Goal: Information Seeking & Learning: Learn about a topic

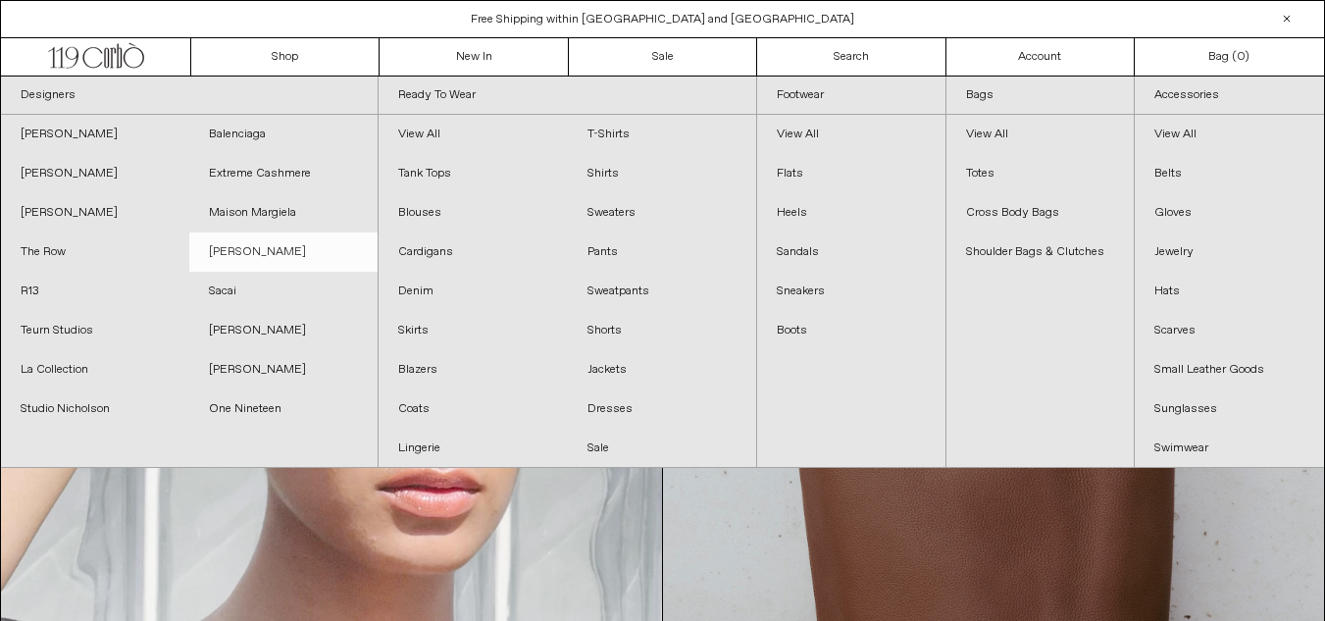
click at [230, 252] on link "[PERSON_NAME]" at bounding box center [283, 251] width 188 height 39
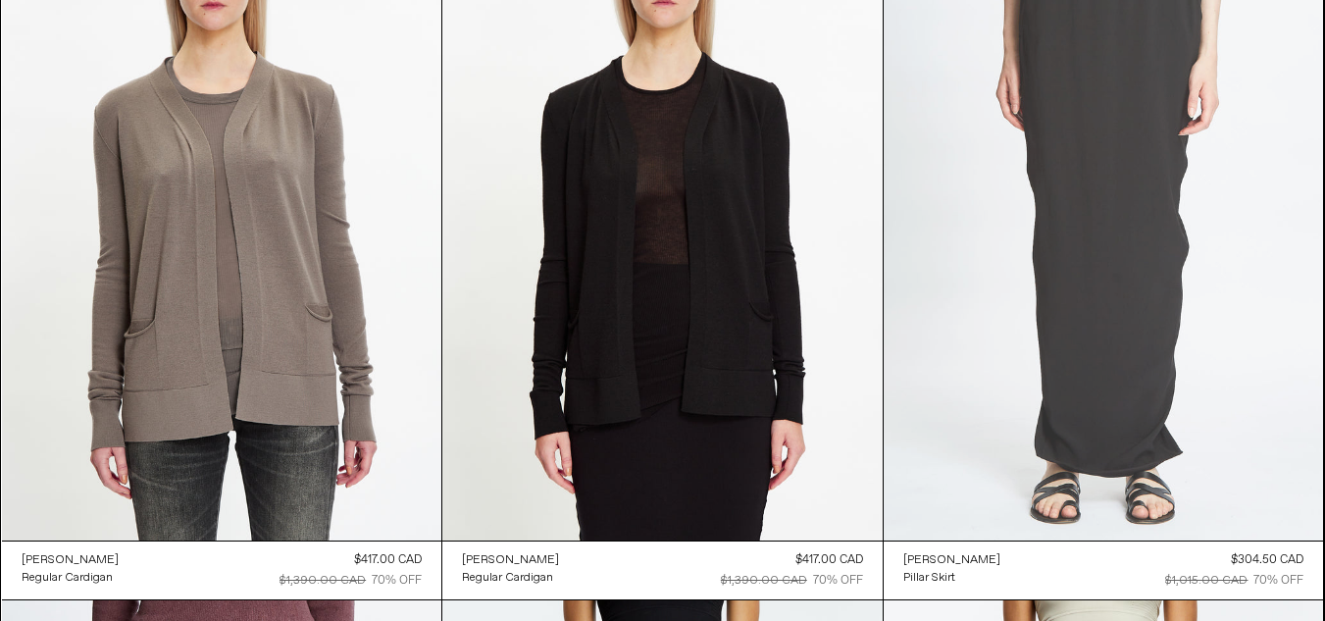
scroll to position [9373, 0]
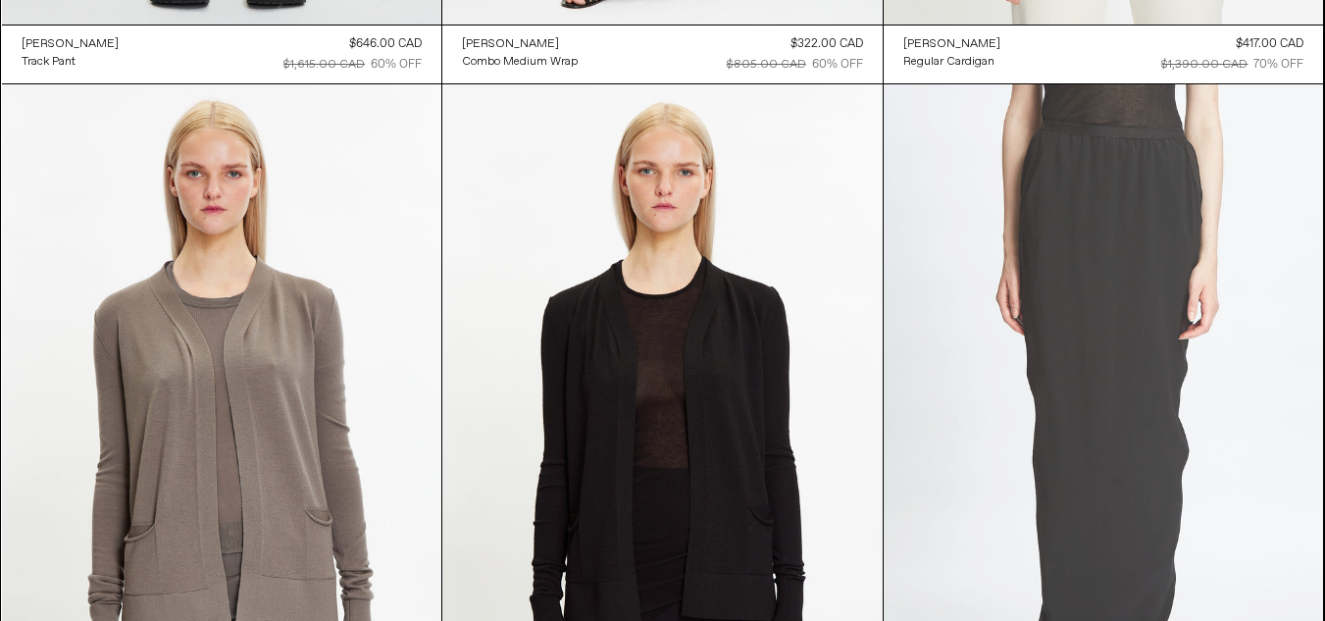
click at [1100, 287] on at bounding box center [1104, 414] width 440 height 660
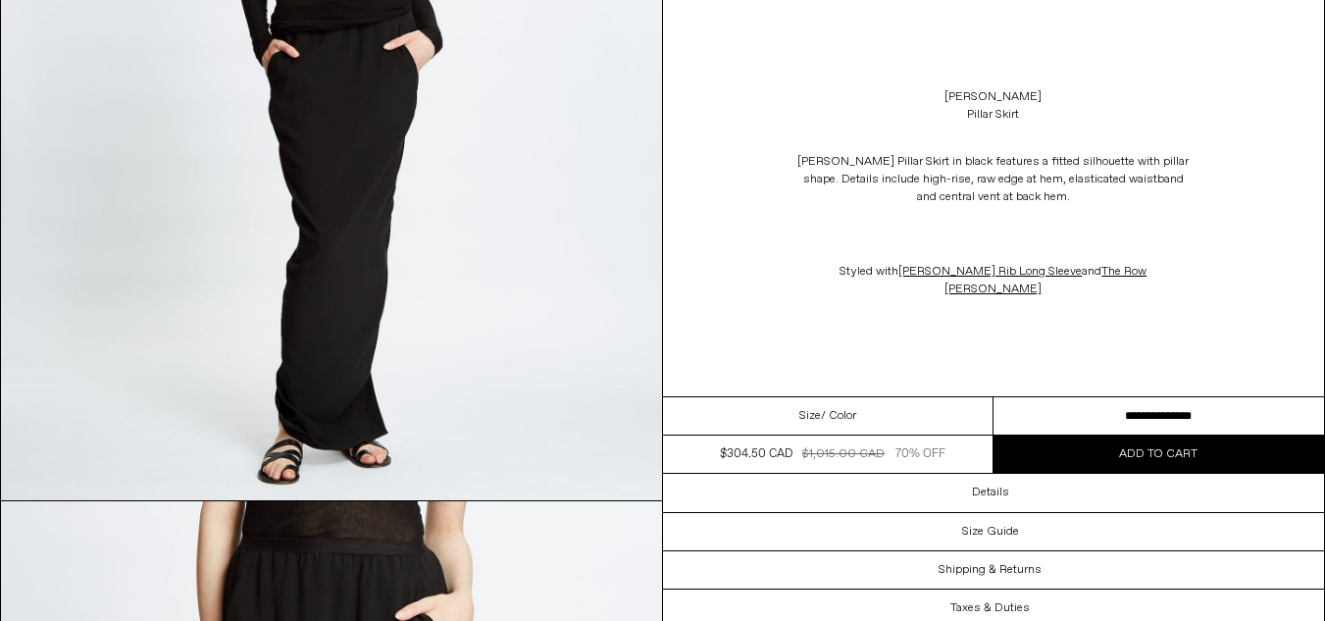
scroll to position [1275, 0]
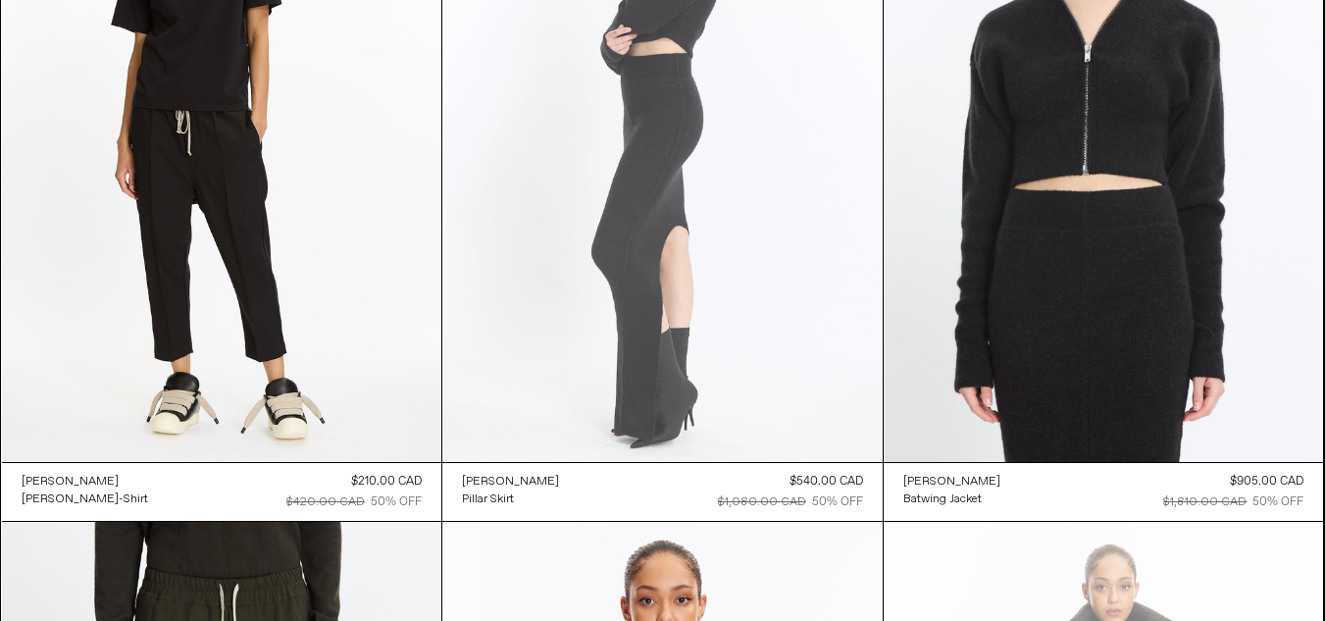
scroll to position [6823, 0]
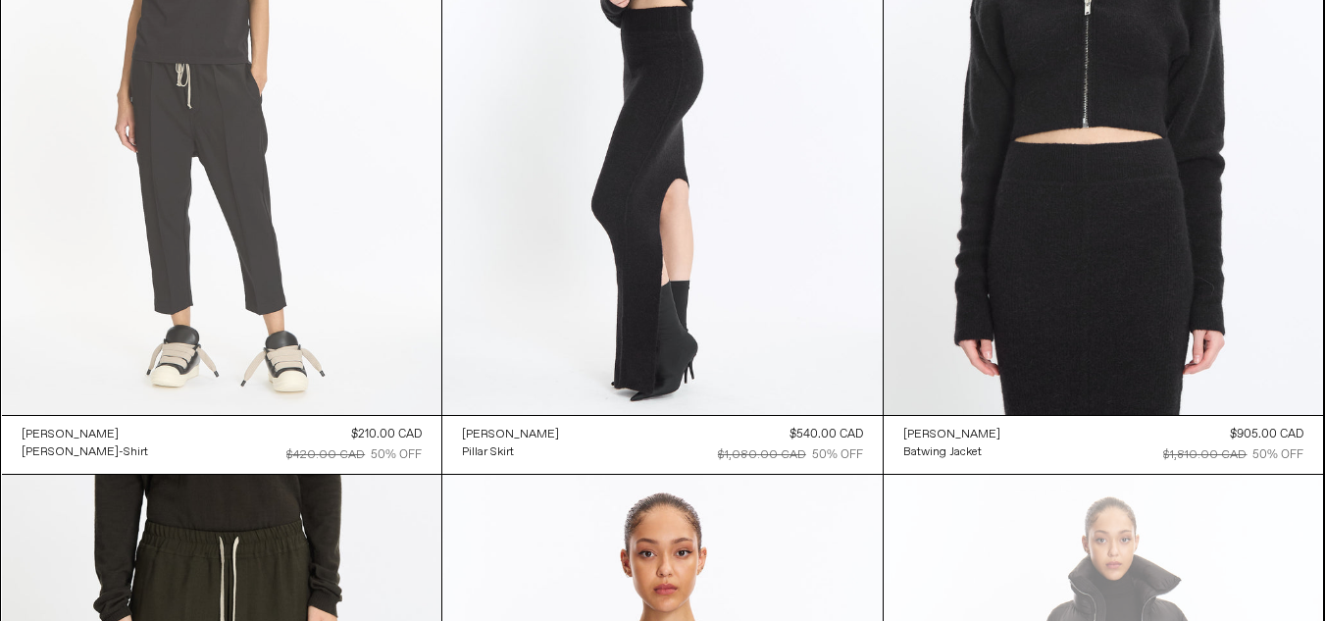
click at [268, 245] on at bounding box center [222, 85] width 440 height 660
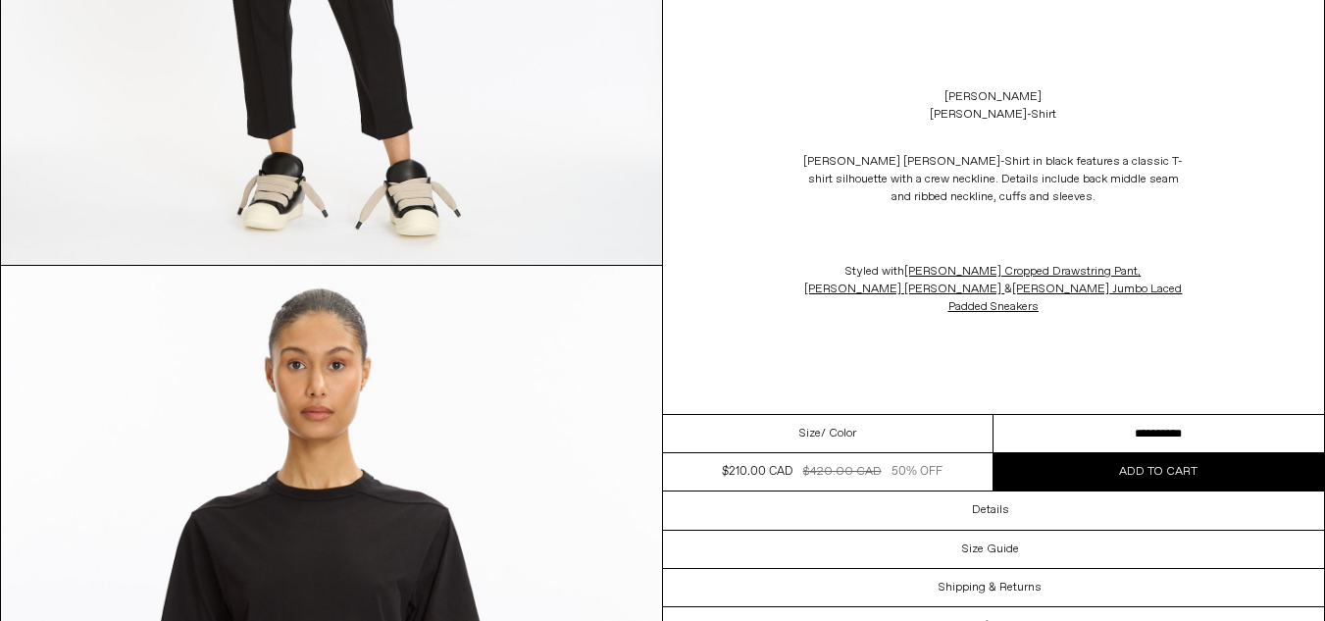
scroll to position [687, 0]
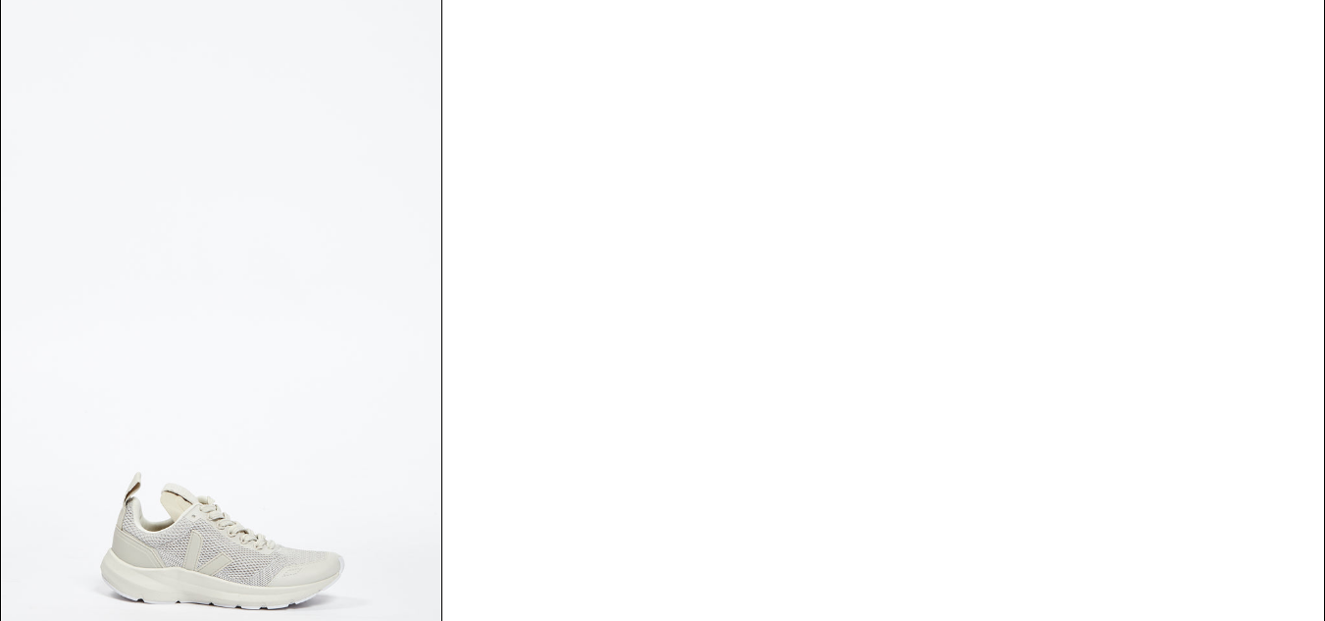
scroll to position [11795, 0]
